Goal: Information Seeking & Learning: Learn about a topic

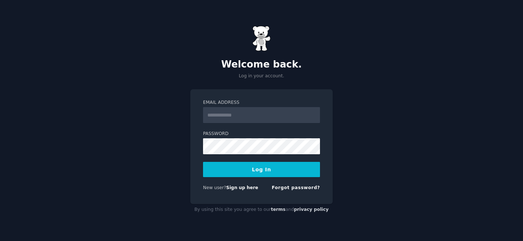
click at [255, 121] on input "Email Address" at bounding box center [261, 115] width 117 height 16
type input "**********"
click at [247, 189] on link "Sign up here" at bounding box center [242, 187] width 32 height 5
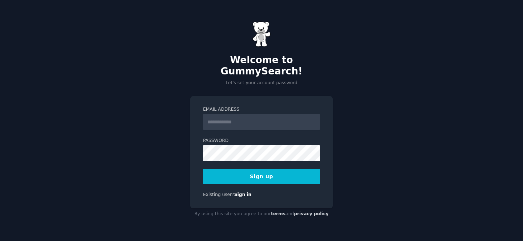
click at [256, 120] on input "Email Address" at bounding box center [261, 122] width 117 height 16
type input "**********"
click at [249, 138] on div "Password 8 or more characters Alphanumeric characters No common passwords Passw…" at bounding box center [261, 150] width 117 height 24
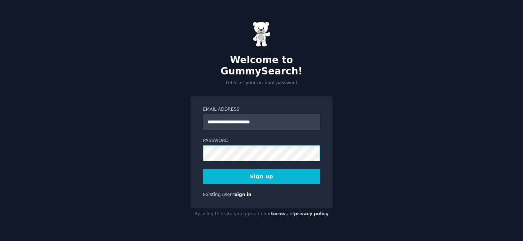
click at [203, 169] on button "Sign up" at bounding box center [261, 176] width 117 height 15
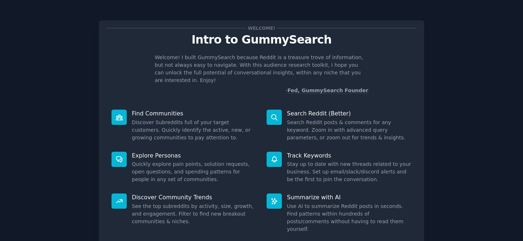
click at [267, 95] on div "Welcome! Intro to GummySearch Welcome! I built GummySearch because Reddit is a …" at bounding box center [261, 133] width 325 height 226
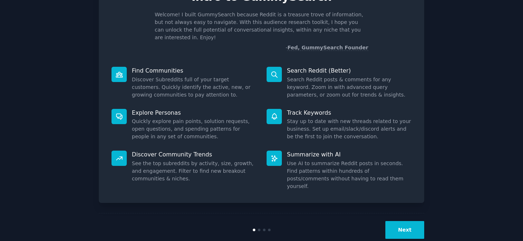
click at [417, 221] on button "Next" at bounding box center [404, 230] width 39 height 18
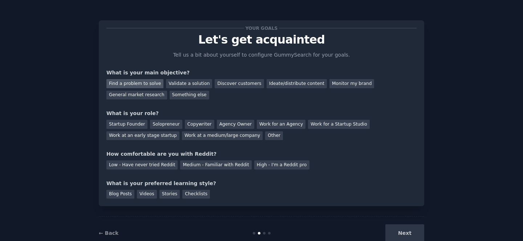
click at [150, 80] on div "Find a problem to solve" at bounding box center [134, 83] width 57 height 9
click at [167, 123] on div "Solopreneur" at bounding box center [166, 124] width 32 height 9
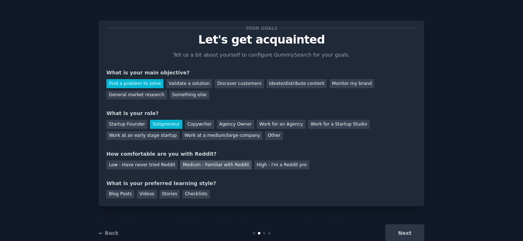
click at [187, 161] on div "Medium - Familiar with Reddit" at bounding box center [215, 165] width 71 height 9
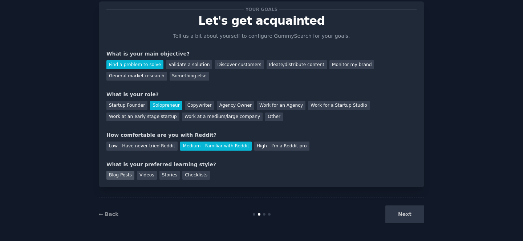
click at [128, 174] on div "Blog Posts" at bounding box center [120, 175] width 28 height 9
click at [402, 210] on button "Next" at bounding box center [404, 215] width 39 height 18
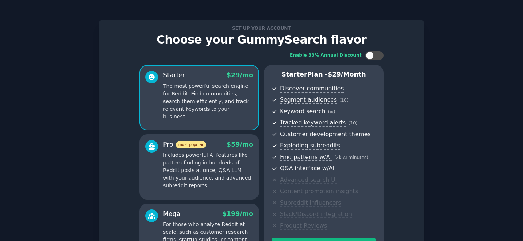
scroll to position [97, 0]
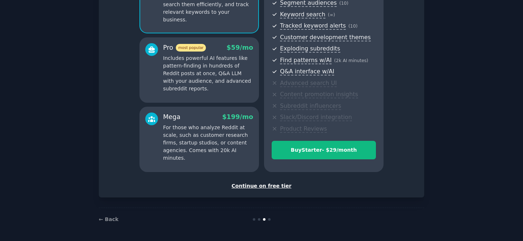
click at [273, 186] on div "Continue on free tier" at bounding box center [261, 186] width 310 height 8
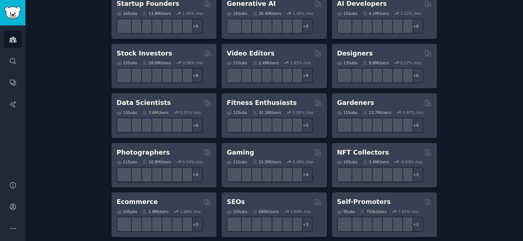
scroll to position [245, 0]
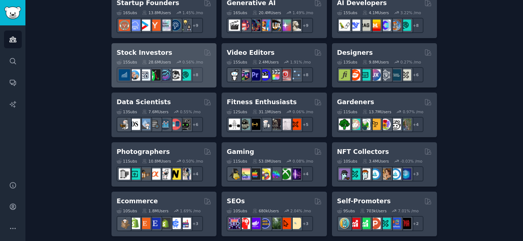
click at [164, 54] on div "Stock Investors" at bounding box center [164, 52] width 95 height 9
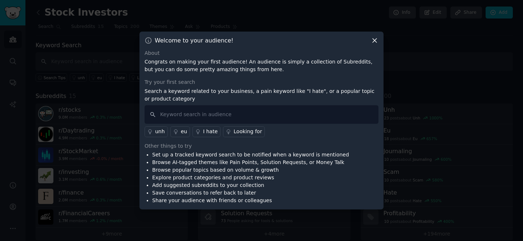
click at [373, 40] on icon at bounding box center [375, 41] width 8 height 8
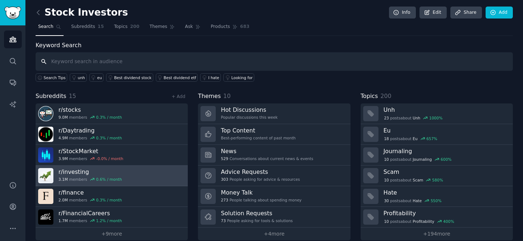
scroll to position [9, 0]
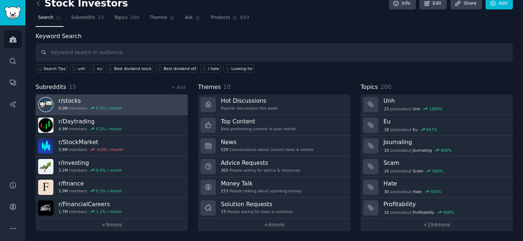
click at [142, 100] on link "r/ stocks 9.0M members 0.3 % / month" at bounding box center [112, 104] width 152 height 21
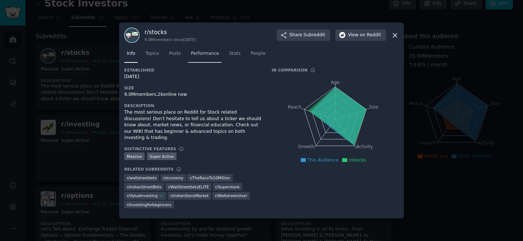
click at [211, 57] on span "Performance" at bounding box center [205, 53] width 28 height 7
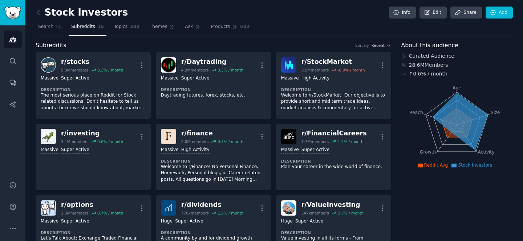
click at [38, 8] on link at bounding box center [40, 13] width 9 height 12
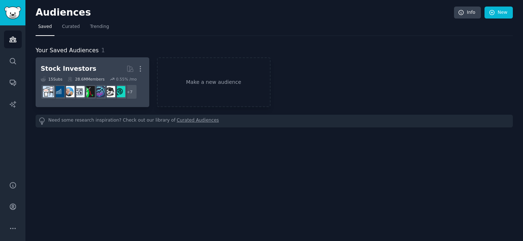
click at [82, 62] on h2 "Stock Investors More" at bounding box center [92, 68] width 103 height 13
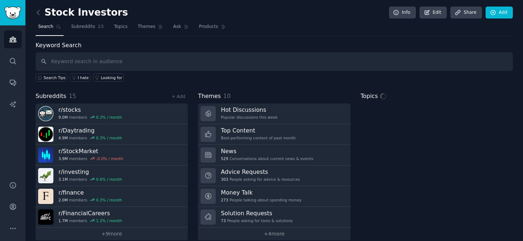
scroll to position [9, 0]
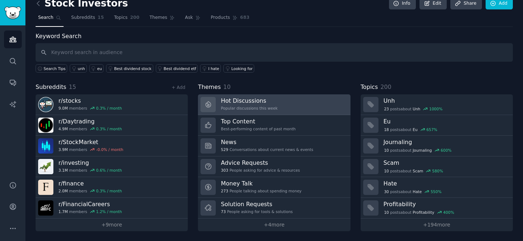
click at [236, 107] on div "Popular discussions this week" at bounding box center [249, 108] width 57 height 5
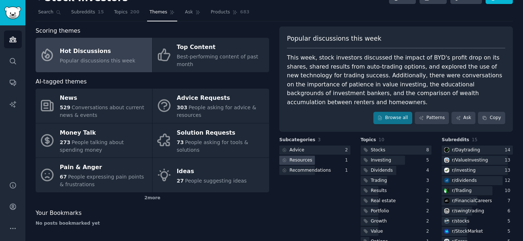
scroll to position [16, 0]
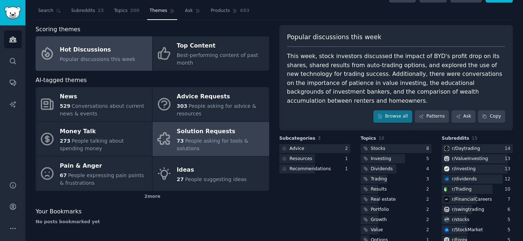
click at [210, 138] on span "People asking for tools & solutions" at bounding box center [213, 144] width 72 height 13
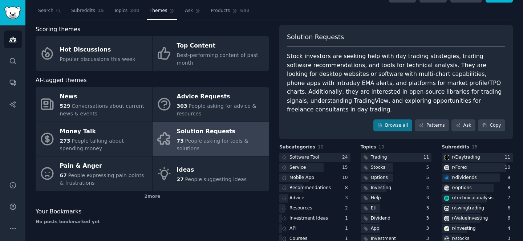
scroll to position [72, 0]
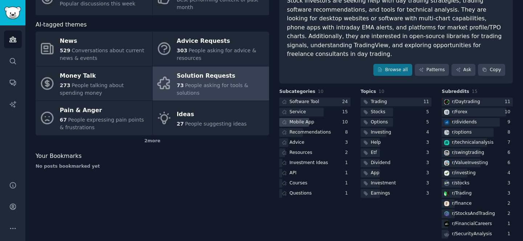
click at [292, 119] on div "Mobile App" at bounding box center [301, 122] width 25 height 7
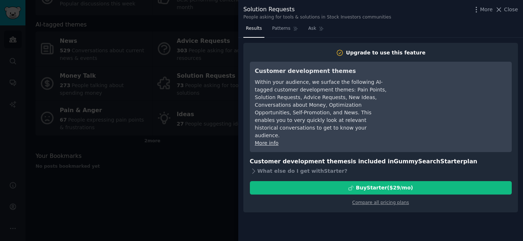
click at [204, 192] on div at bounding box center [261, 120] width 523 height 241
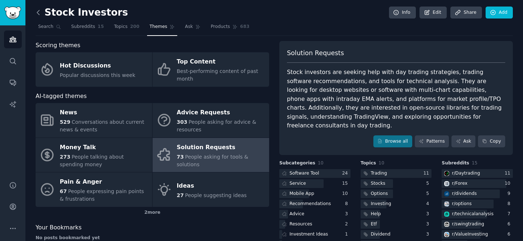
click at [40, 12] on icon at bounding box center [38, 13] width 8 height 8
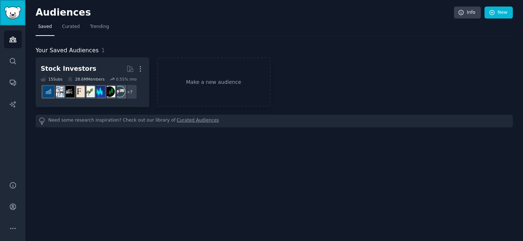
click at [15, 13] on img "Sidebar" at bounding box center [12, 13] width 17 height 13
